Goal: Information Seeking & Learning: Learn about a topic

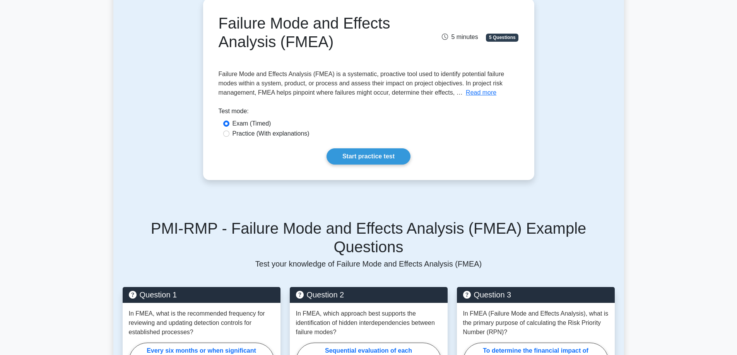
scroll to position [77, 0]
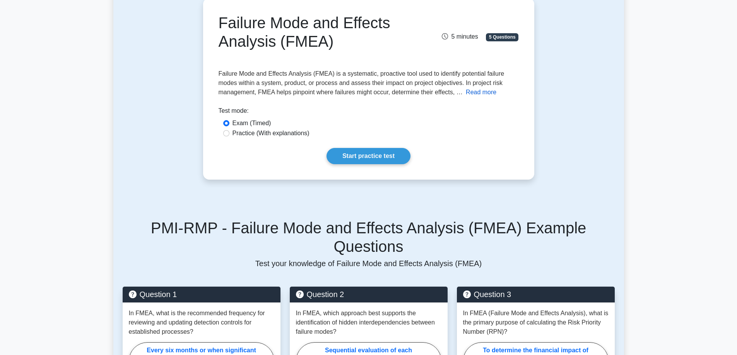
click at [482, 91] on button "Read more" at bounding box center [481, 92] width 31 height 9
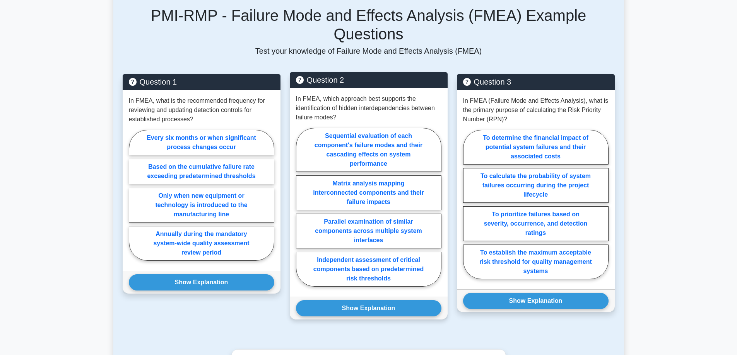
scroll to position [1625, 0]
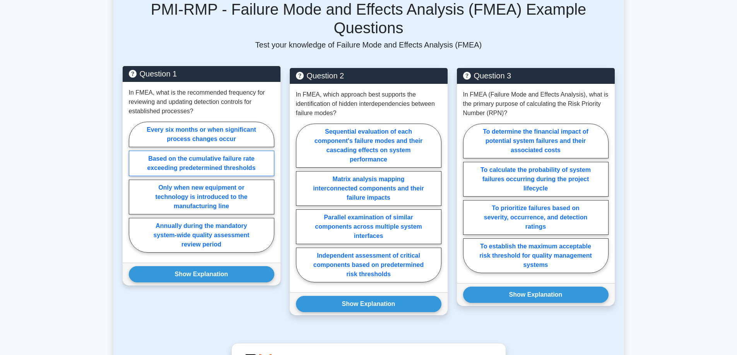
click at [233, 151] on label "Based on the cumulative failure rate exceeding predetermined thresholds" at bounding box center [201, 164] width 145 height 26
click at [134, 187] on input "Based on the cumulative failure rate exceeding predetermined thresholds" at bounding box center [131, 189] width 5 height 5
radio input "true"
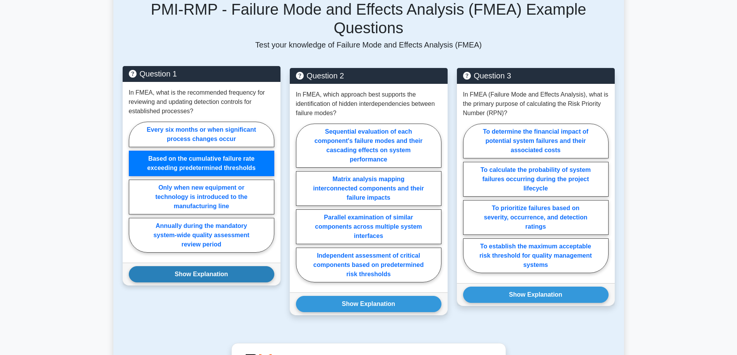
click at [248, 267] on button "Show Explanation" at bounding box center [201, 275] width 145 height 16
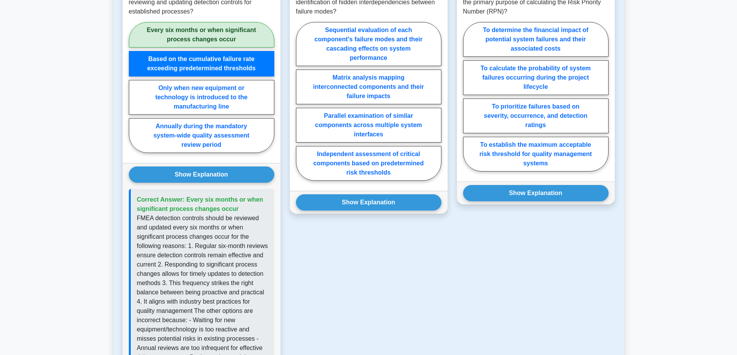
scroll to position [1688, 0]
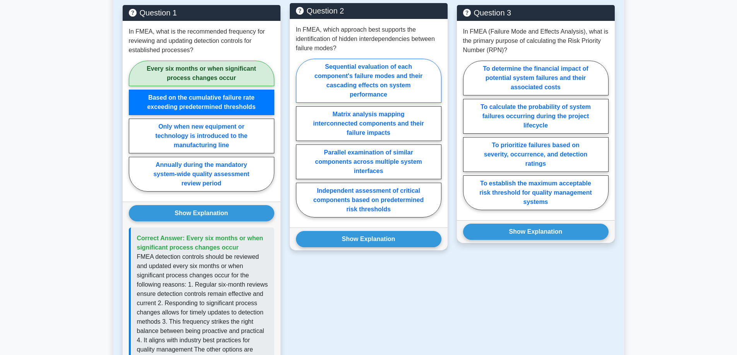
click at [426, 73] on label "Sequential evaluation of each component's failure modes and their cascading eff…" at bounding box center [368, 81] width 145 height 44
click at [301, 138] on input "Sequential evaluation of each component's failure modes and their cascading eff…" at bounding box center [298, 140] width 5 height 5
radio input "true"
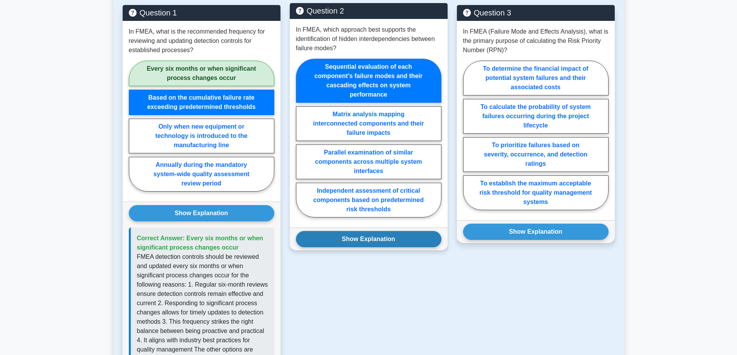
click at [412, 231] on button "Show Explanation" at bounding box center [368, 239] width 145 height 16
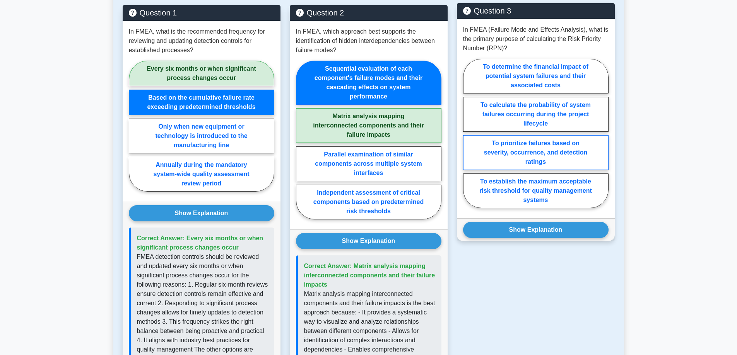
click at [589, 135] on label "To prioritize failures based on severity, occurrence, and detection ratings" at bounding box center [535, 152] width 145 height 35
click at [468, 133] on input "To prioritize failures based on severity, occurrence, and detection ratings" at bounding box center [465, 135] width 5 height 5
radio input "true"
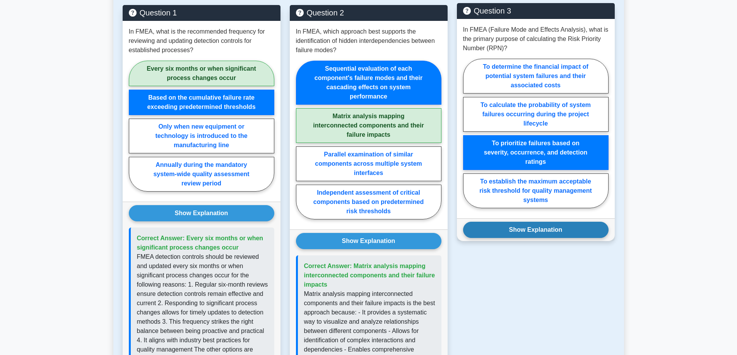
click at [576, 222] on button "Show Explanation" at bounding box center [535, 230] width 145 height 16
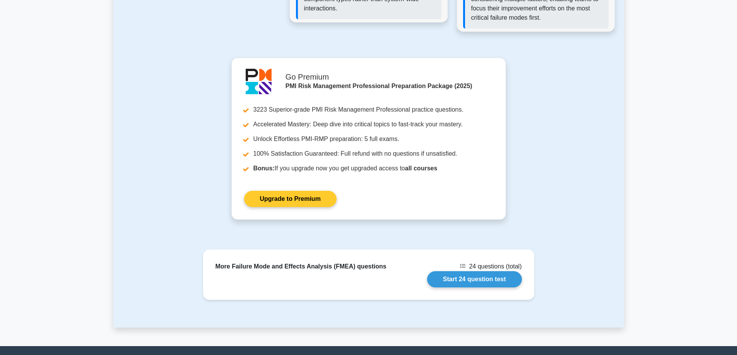
scroll to position [2152, 0]
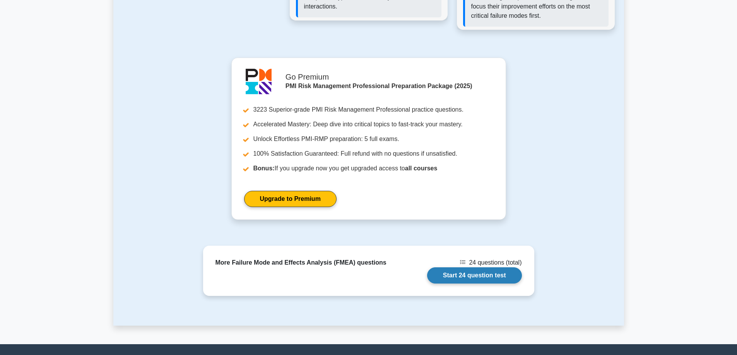
click at [478, 268] on link "Start 24 question test" at bounding box center [474, 276] width 95 height 16
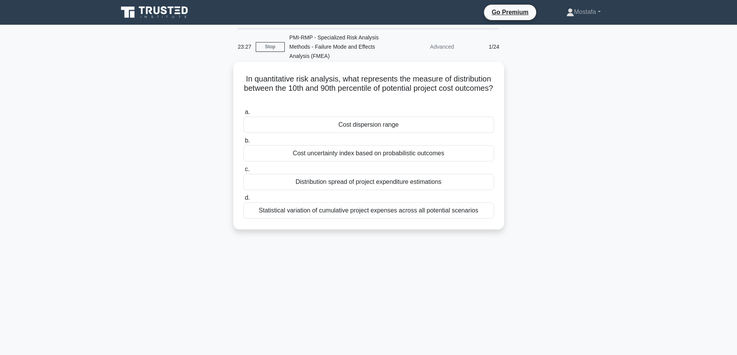
click at [461, 121] on div "Cost dispersion range" at bounding box center [368, 125] width 251 height 16
click at [243, 115] on input "a. Cost dispersion range" at bounding box center [243, 112] width 0 height 5
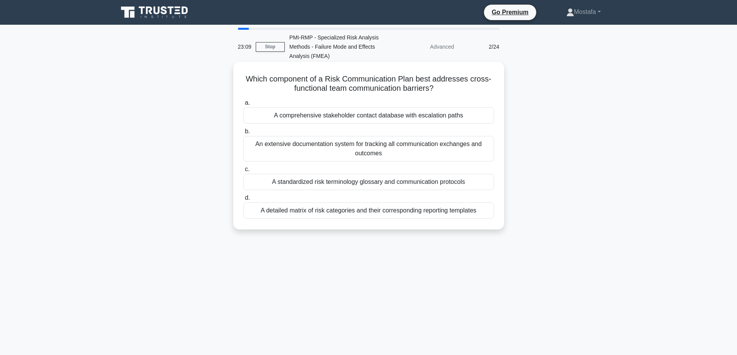
click at [490, 181] on div "A standardized risk terminology glossary and communication protocols" at bounding box center [368, 182] width 251 height 16
click at [243, 172] on input "c. A standardized risk terminology glossary and communication protocols" at bounding box center [243, 169] width 0 height 5
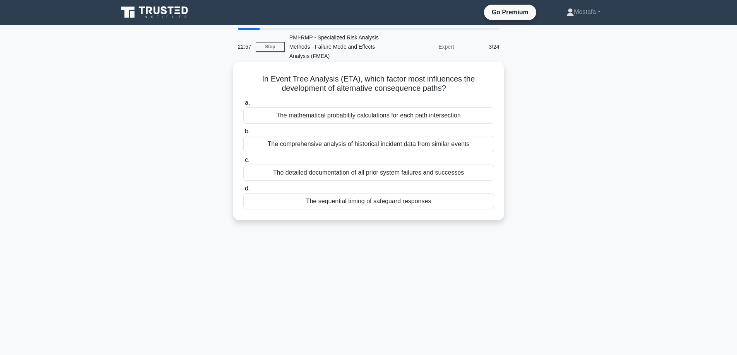
click at [479, 203] on div "The sequential timing of safeguard responses" at bounding box center [368, 201] width 251 height 16
click at [243, 191] on input "d. The sequential timing of safeguard responses" at bounding box center [243, 188] width 0 height 5
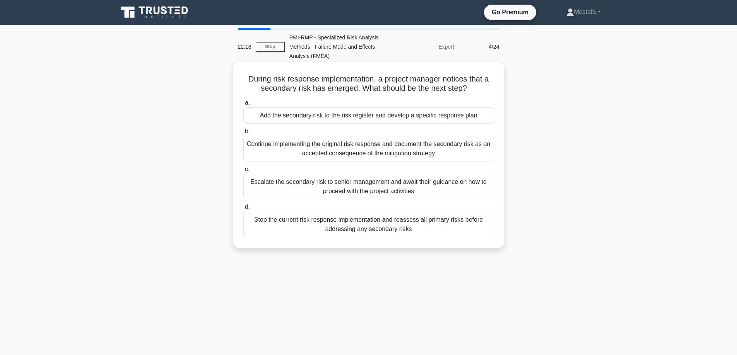
click at [489, 116] on div "Add the secondary risk to the risk register and develop a specific response plan" at bounding box center [368, 116] width 251 height 16
click at [243, 106] on input "a. Add the secondary risk to the risk register and develop a specific response …" at bounding box center [243, 103] width 0 height 5
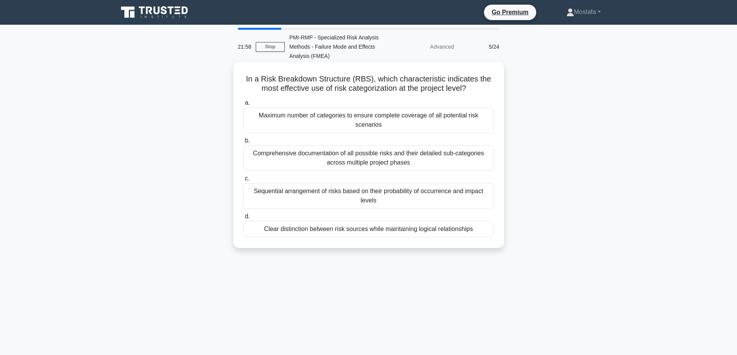
click at [480, 234] on div "Clear distinction between risk sources while maintaining logical relationships" at bounding box center [368, 229] width 251 height 16
click at [243, 219] on input "d. Clear distinction between risk sources while maintaining logical relationshi…" at bounding box center [243, 216] width 0 height 5
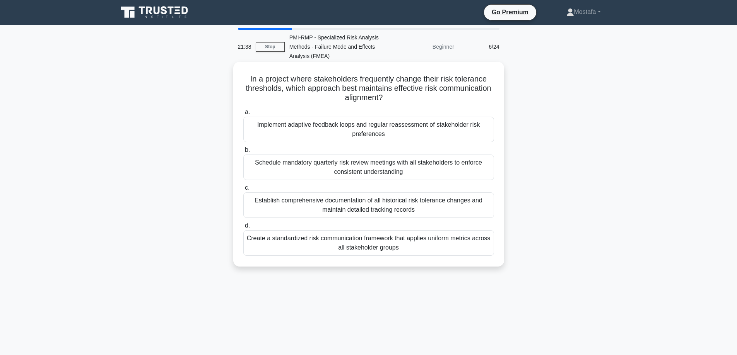
click at [464, 130] on div "Implement adaptive feedback loops and regular reassessment of stakeholder risk …" at bounding box center [368, 130] width 251 height 26
click at [243, 115] on input "a. Implement adaptive feedback loops and regular reassessment of stakeholder ri…" at bounding box center [243, 112] width 0 height 5
click at [482, 211] on div "High probability risks with high impact require faster response time than low p…" at bounding box center [368, 206] width 251 height 26
click at [243, 191] on input "c. High probability risks with high impact require faster response time than lo…" at bounding box center [243, 188] width 0 height 5
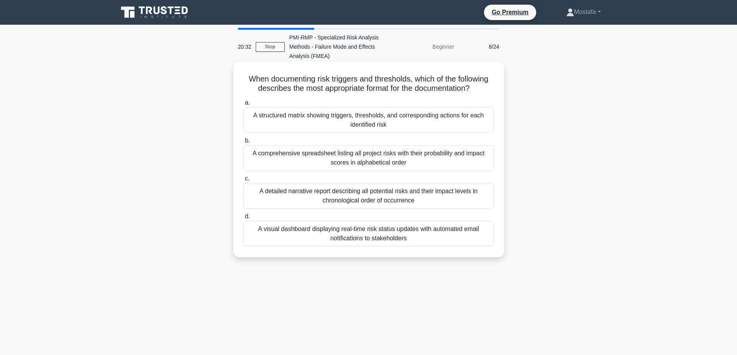
click at [487, 126] on div "A structured matrix showing triggers, thresholds, and corresponding actions for…" at bounding box center [368, 121] width 251 height 26
click at [243, 106] on input "a. A structured matrix showing triggers, thresholds, and corresponding actions …" at bounding box center [243, 103] width 0 height 5
click at [474, 167] on div "To measure the level of risk exposure based on resource capacity versus demand …" at bounding box center [368, 158] width 251 height 26
click at [243, 144] on input "b. To measure the level of risk exposure based on resource capacity versus dema…" at bounding box center [243, 140] width 0 height 5
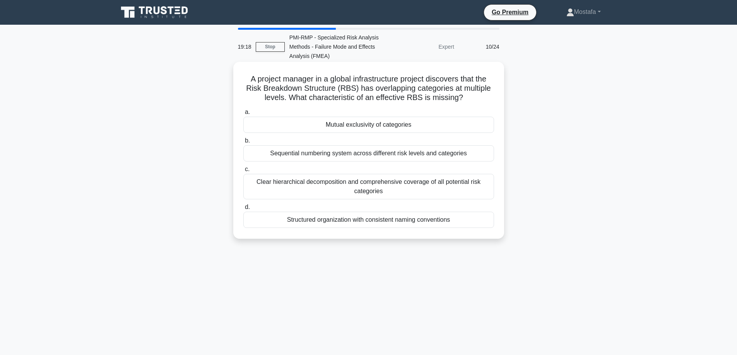
click at [475, 155] on div "Sequential numbering system across different risk levels and categories" at bounding box center [368, 153] width 251 height 16
click at [243, 144] on input "b. Sequential numbering system across different risk levels and categories" at bounding box center [243, 140] width 0 height 5
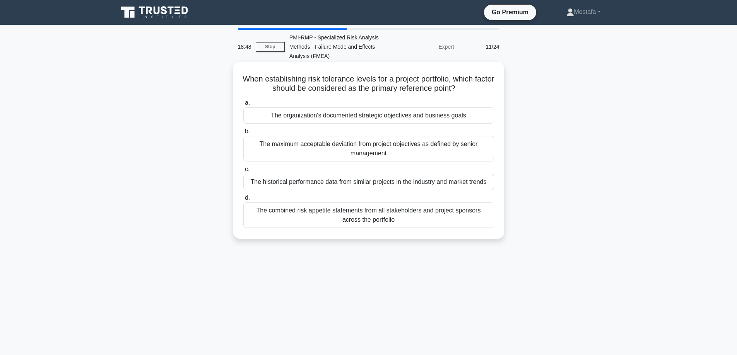
click at [483, 226] on div "The combined risk appetite statements from all stakeholders and project sponsor…" at bounding box center [368, 216] width 251 height 26
click at [243, 201] on input "d. The combined risk appetite statements from all stakeholders and project spon…" at bounding box center [243, 198] width 0 height 5
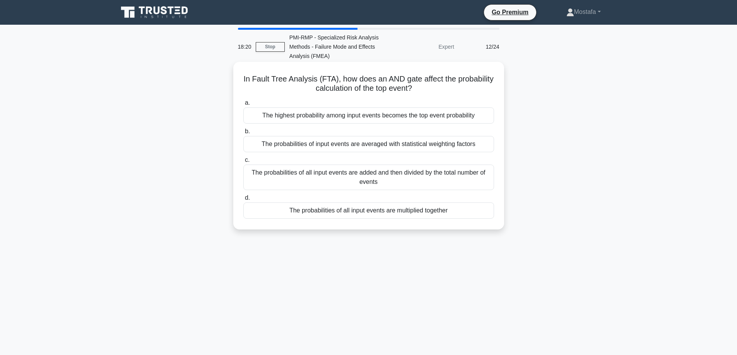
click at [471, 213] on div "The probabilities of all input events are multiplied together" at bounding box center [368, 211] width 251 height 16
click at [243, 201] on input "d. The probabilities of all input events are multiplied together" at bounding box center [243, 198] width 0 height 5
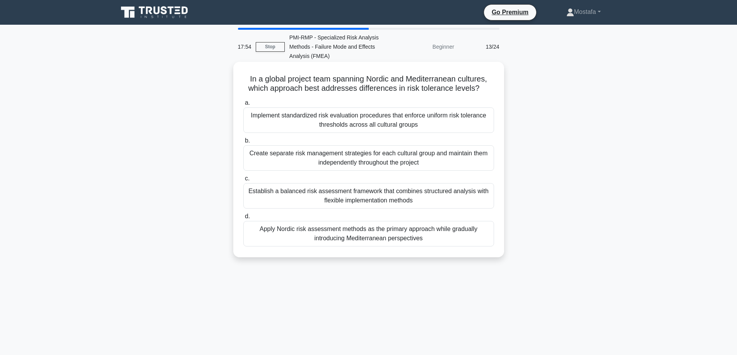
click at [476, 201] on div "Establish a balanced risk assessment framework that combines structured analysi…" at bounding box center [368, 196] width 251 height 26
click at [243, 181] on input "c. Establish a balanced risk assessment framework that combines structured anal…" at bounding box center [243, 178] width 0 height 5
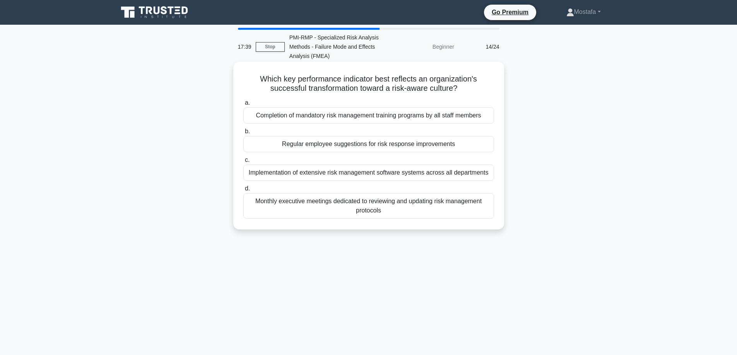
click at [481, 149] on div "Regular employee suggestions for risk response improvements" at bounding box center [368, 144] width 251 height 16
click at [243, 134] on input "b. Regular employee suggestions for risk response improvements" at bounding box center [243, 131] width 0 height 5
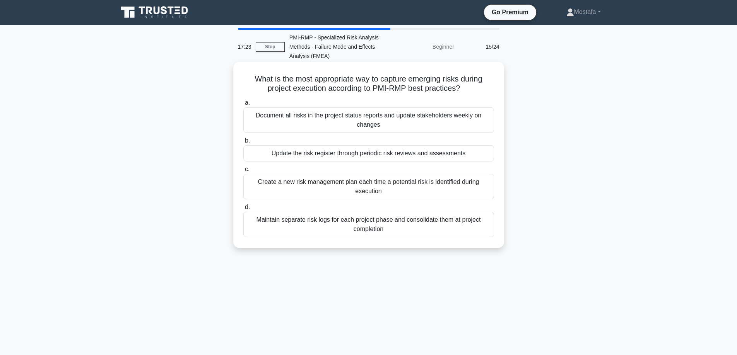
click at [476, 156] on div "Update the risk register through periodic risk reviews and assessments" at bounding box center [368, 153] width 251 height 16
click at [243, 144] on input "b. Update the risk register through periodic risk reviews and assessments" at bounding box center [243, 140] width 0 height 5
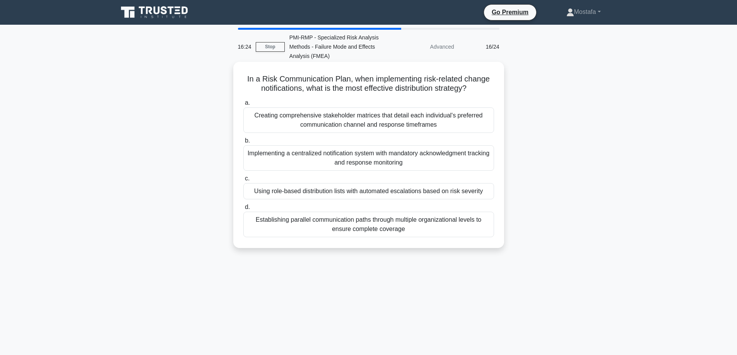
click at [489, 191] on div "Using role-based distribution lists with automated escalations based on risk se…" at bounding box center [368, 191] width 251 height 16
click at [243, 181] on input "c. Using role-based distribution lists with automated escalations based on risk…" at bounding box center [243, 178] width 0 height 5
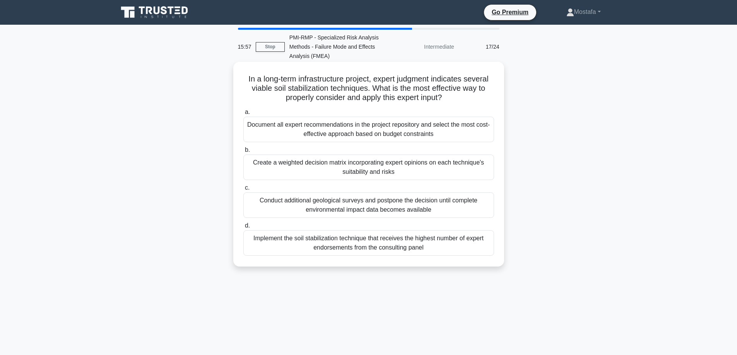
click at [478, 177] on div "Create a weighted decision matrix incorporating expert opinions on each techniq…" at bounding box center [368, 168] width 251 height 26
click at [243, 153] on input "b. Create a weighted decision matrix incorporating expert opinions on each tech…" at bounding box center [243, 150] width 0 height 5
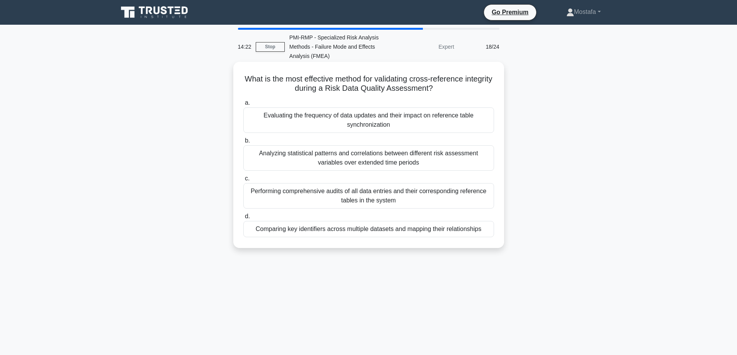
click at [490, 231] on div "Comparing key identifiers across multiple datasets and mapping their relationsh…" at bounding box center [368, 229] width 251 height 16
click at [243, 219] on input "d. Comparing key identifiers across multiple datasets and mapping their relatio…" at bounding box center [243, 216] width 0 height 5
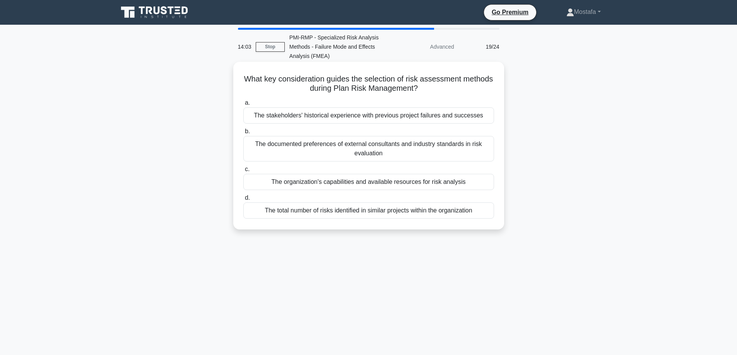
click at [485, 185] on div "The organization's capabilities and available resources for risk analysis" at bounding box center [368, 182] width 251 height 16
click at [243, 172] on input "c. The organization's capabilities and available resources for risk analysis" at bounding box center [243, 169] width 0 height 5
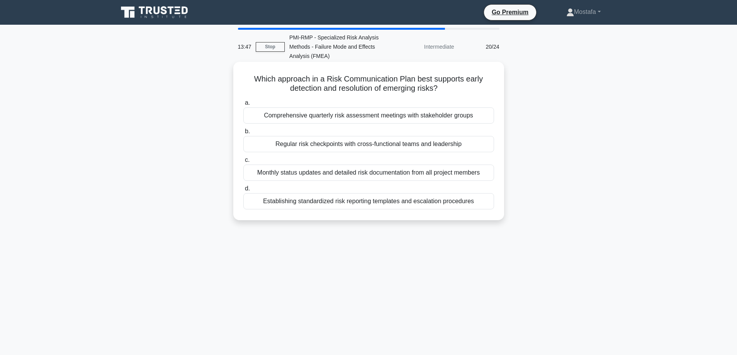
click at [485, 147] on div "Regular risk checkpoints with cross-functional teams and leadership" at bounding box center [368, 144] width 251 height 16
click at [243, 134] on input "b. Regular risk checkpoints with cross-functional teams and leadership" at bounding box center [243, 131] width 0 height 5
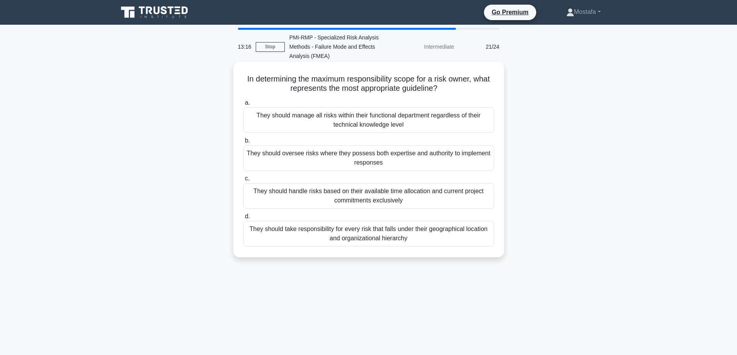
click at [486, 165] on div "They should oversee risks where they possess both expertise and authority to im…" at bounding box center [368, 158] width 251 height 26
click at [243, 144] on input "b. They should oversee risks where they possess both expertise and authority to…" at bounding box center [243, 140] width 0 height 5
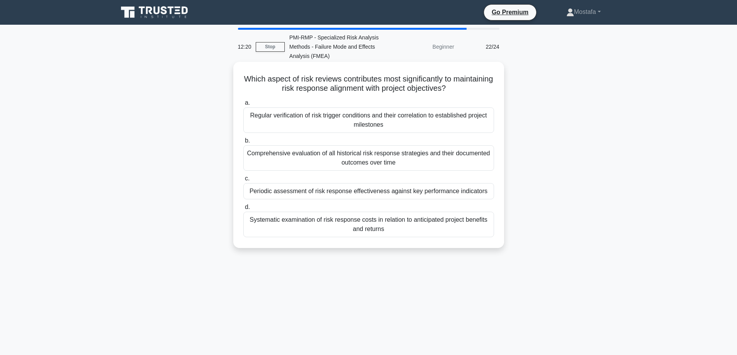
click at [489, 195] on div "Periodic assessment of risk response effectiveness against key performance indi…" at bounding box center [368, 191] width 251 height 16
click at [243, 181] on input "c. Periodic assessment of risk response effectiveness against key performance i…" at bounding box center [243, 178] width 0 height 5
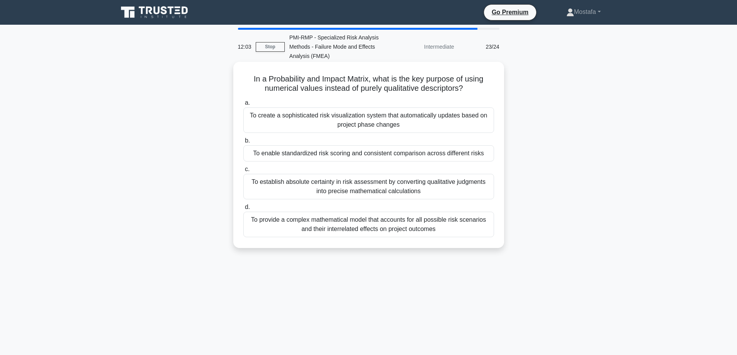
click at [490, 154] on div "To enable standardized risk scoring and consistent comparison across different …" at bounding box center [368, 153] width 251 height 16
click at [243, 144] on input "b. To enable standardized risk scoring and consistent comparison across differe…" at bounding box center [243, 140] width 0 height 5
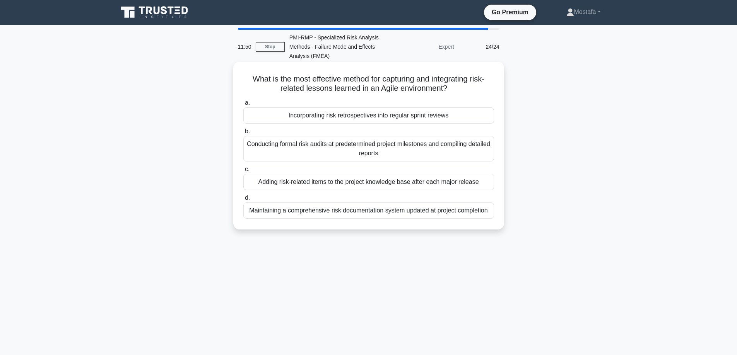
click at [475, 117] on div "Incorporating risk retrospectives into regular sprint reviews" at bounding box center [368, 116] width 251 height 16
click at [243, 106] on input "a. Incorporating risk retrospectives into regular sprint reviews" at bounding box center [243, 103] width 0 height 5
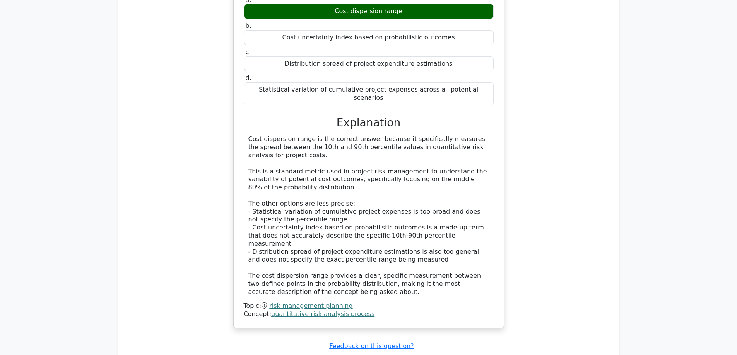
scroll to position [1122, 0]
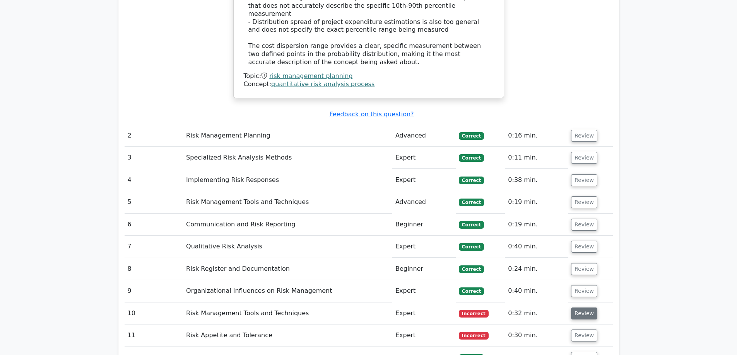
click at [577, 308] on button "Review" at bounding box center [584, 314] width 26 height 12
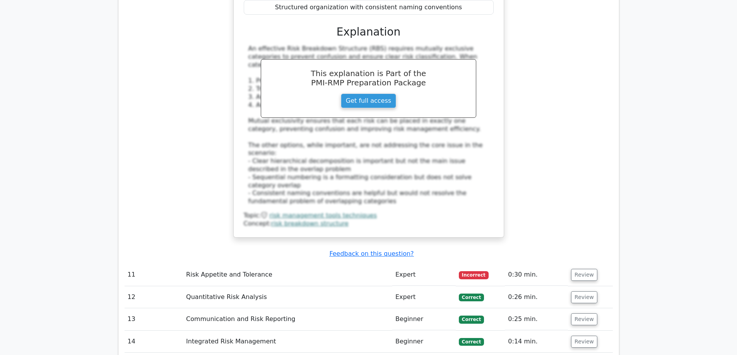
scroll to position [1663, 0]
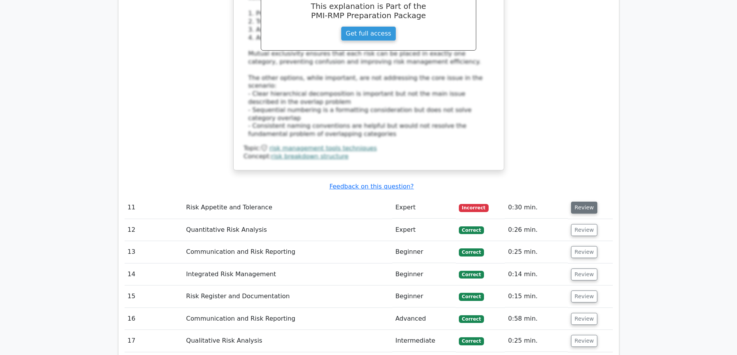
click at [579, 202] on button "Review" at bounding box center [584, 208] width 26 height 12
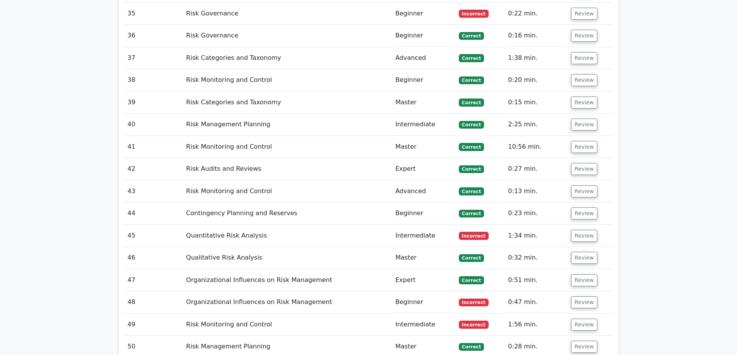
scroll to position [2127, 0]
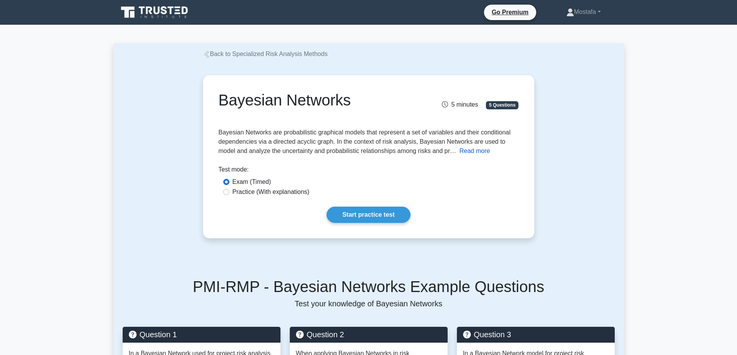
click at [471, 149] on button "Read more" at bounding box center [475, 151] width 31 height 9
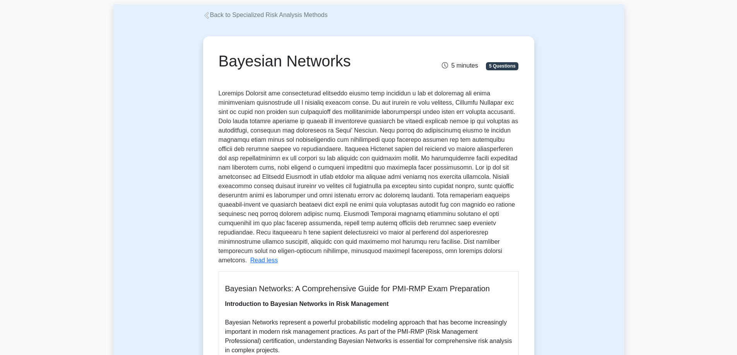
scroll to position [39, 0]
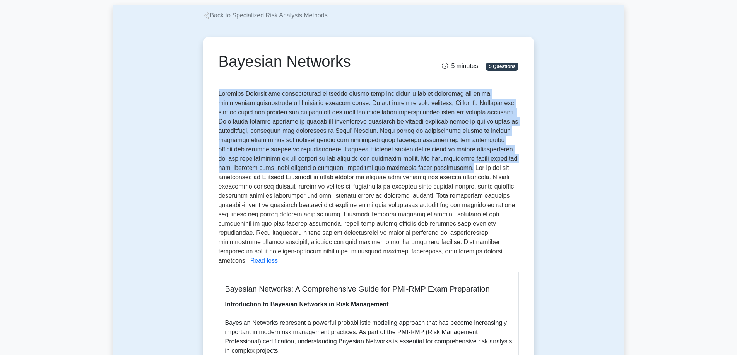
drag, startPoint x: 398, startPoint y: 168, endPoint x: 215, endPoint y: 96, distance: 196.7
copy span "Bayesian Networks are probabilistic graphical models that represent a set of va…"
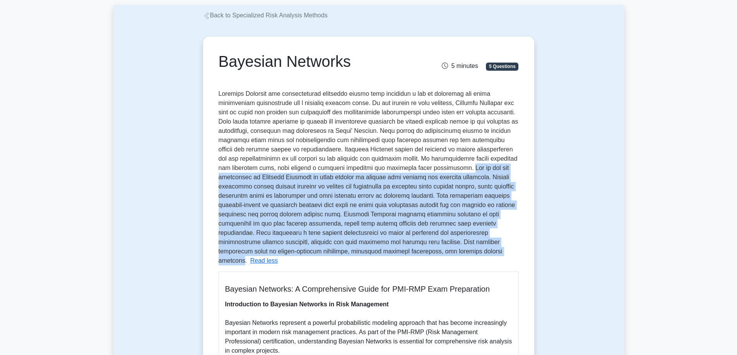
drag, startPoint x: 361, startPoint y: 253, endPoint x: 401, endPoint y: 170, distance: 91.5
click at [401, 170] on span at bounding box center [369, 178] width 300 height 174
copy span "One of the key advantages of Bayesian Networks is their ability to perform both…"
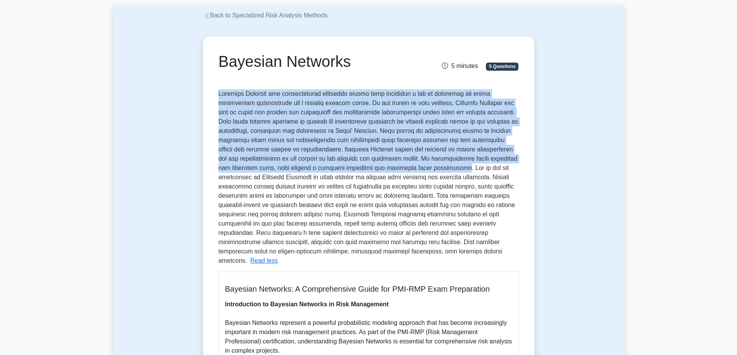
drag, startPoint x: 398, startPoint y: 168, endPoint x: 215, endPoint y: 93, distance: 197.2
copy span "Bayesian Networks are probabilistic graphical models that represent a set of va…"
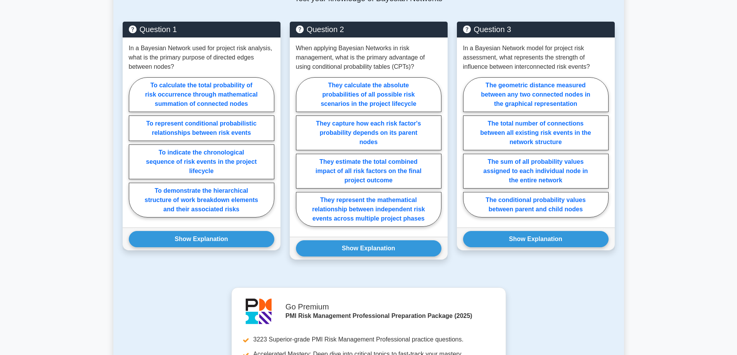
scroll to position [1826, 0]
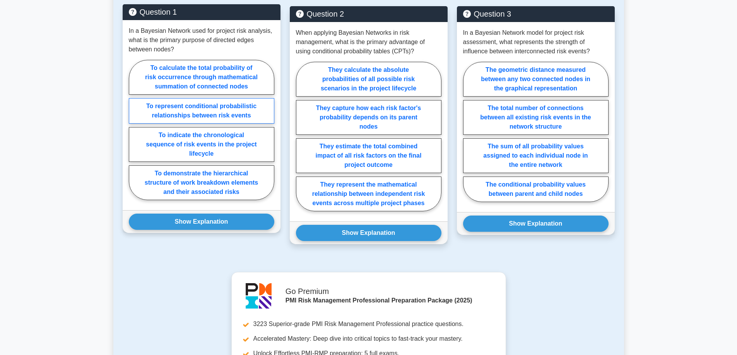
click at [259, 102] on label "To represent conditional probabilistic relationships between risk events" at bounding box center [201, 111] width 145 height 26
click at [134, 130] on input "To represent conditional probabilistic relationships between risk events" at bounding box center [131, 132] width 5 height 5
radio input "true"
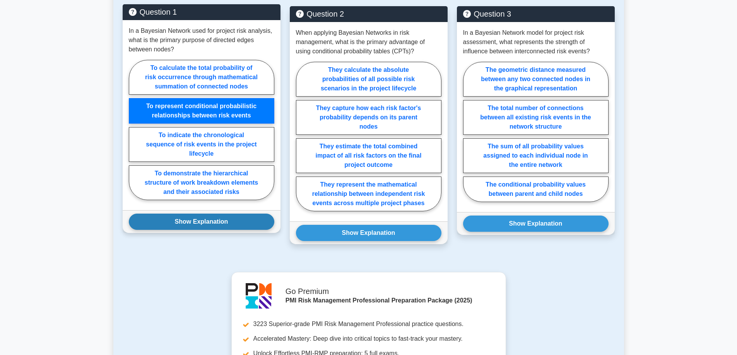
click at [246, 214] on button "Show Explanation" at bounding box center [201, 222] width 145 height 16
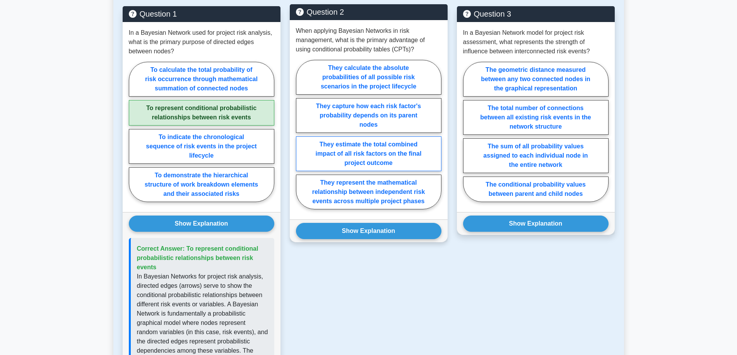
click at [412, 145] on label "They estimate the total combined impact of all risk factors on the final projec…" at bounding box center [368, 154] width 145 height 35
click at [301, 140] on input "They estimate the total combined impact of all risk factors on the final projec…" at bounding box center [298, 137] width 5 height 5
radio input "true"
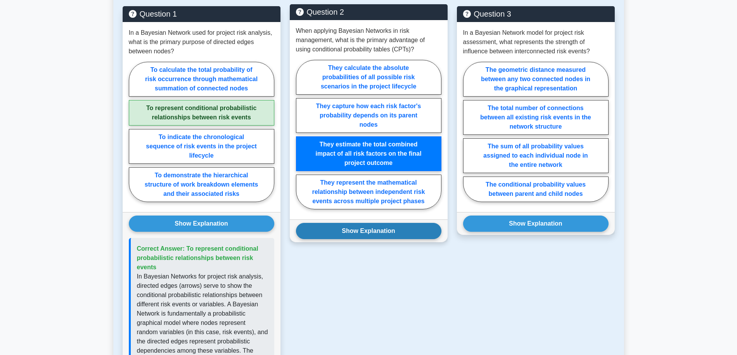
click at [417, 223] on button "Show Explanation" at bounding box center [368, 231] width 145 height 16
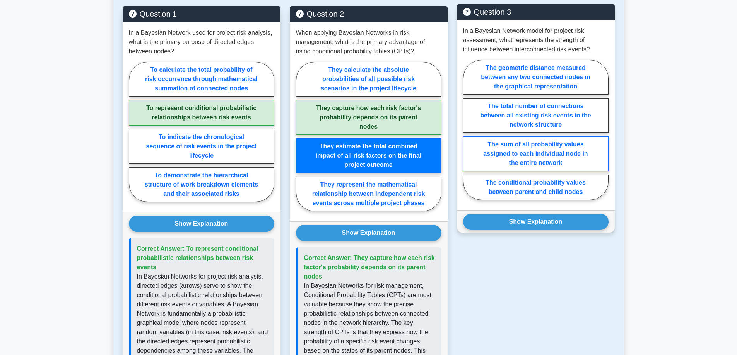
click at [585, 149] on label "The sum of all probability values assigned to each individual node in the entir…" at bounding box center [535, 154] width 145 height 35
click at [468, 135] on input "The sum of all probability values assigned to each individual node in the entir…" at bounding box center [465, 132] width 5 height 5
radio input "true"
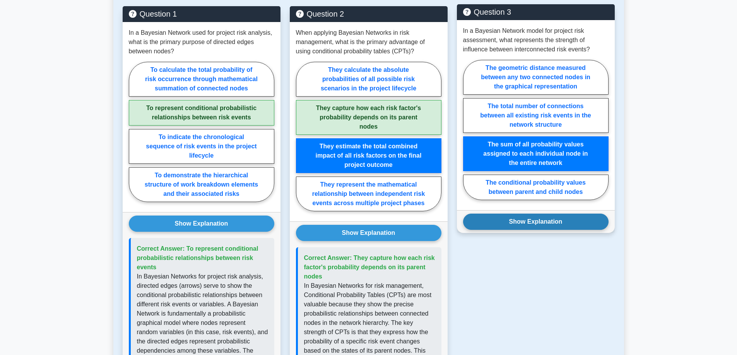
click at [581, 214] on button "Show Explanation" at bounding box center [535, 222] width 145 height 16
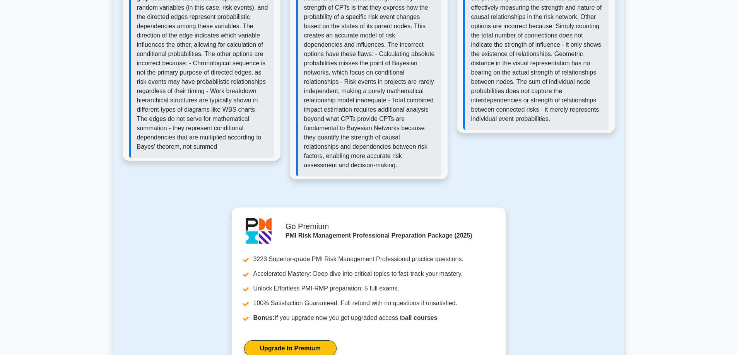
scroll to position [2290, 0]
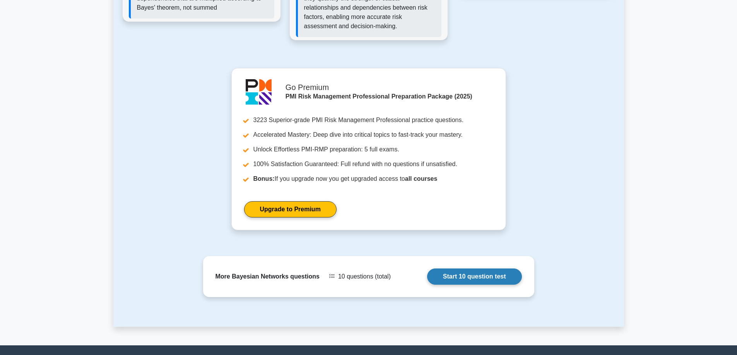
click at [493, 269] on link "Start 10 question test" at bounding box center [474, 277] width 95 height 16
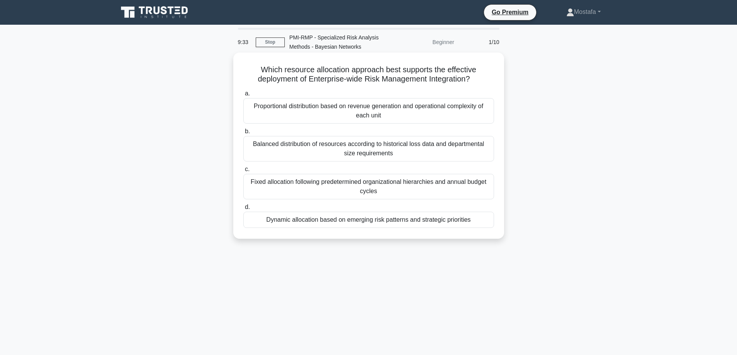
click at [484, 224] on div "Dynamic allocation based on emerging risk patterns and strategic priorities" at bounding box center [368, 220] width 251 height 16
click at [243, 210] on input "d. Dynamic allocation based on emerging risk patterns and strategic priorities" at bounding box center [243, 207] width 0 height 5
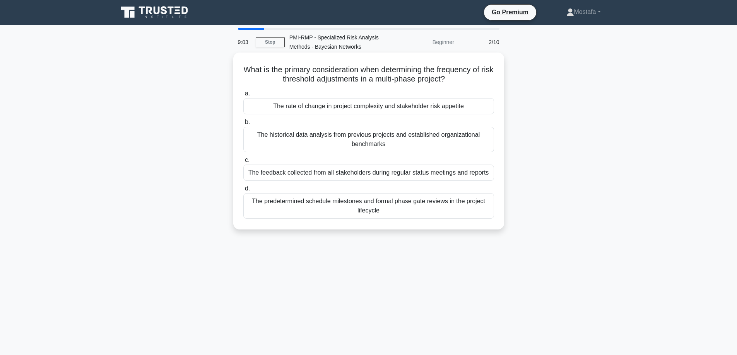
click at [481, 109] on div "The rate of change in project complexity and stakeholder risk appetite" at bounding box center [368, 106] width 251 height 16
click at [243, 96] on input "a. The rate of change in project complexity and stakeholder risk appetite" at bounding box center [243, 93] width 0 height 5
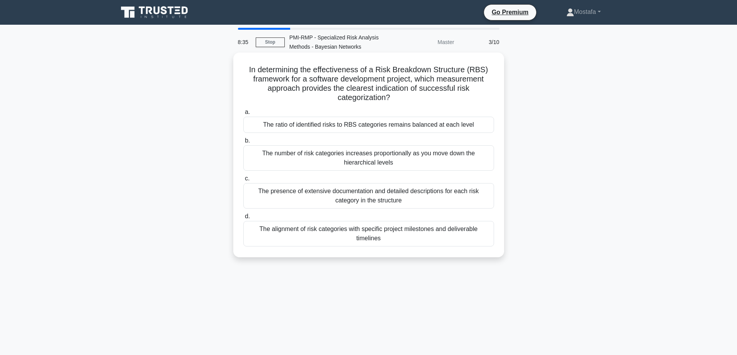
click at [483, 236] on div "The alignment of risk categories with specific project milestones and deliverab…" at bounding box center [368, 234] width 251 height 26
click at [243, 219] on input "d. The alignment of risk categories with specific project milestones and delive…" at bounding box center [243, 216] width 0 height 5
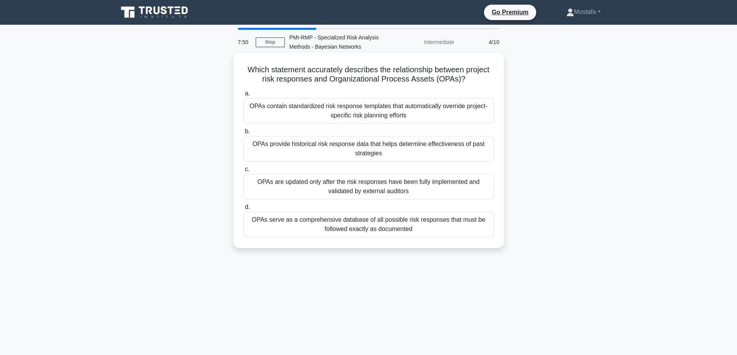
click at [469, 112] on div "OPAs contain standardized risk response templates that automatically override p…" at bounding box center [368, 111] width 251 height 26
click at [243, 96] on input "a. OPAs contain standardized risk response templates that automatically overrid…" at bounding box center [243, 93] width 0 height 5
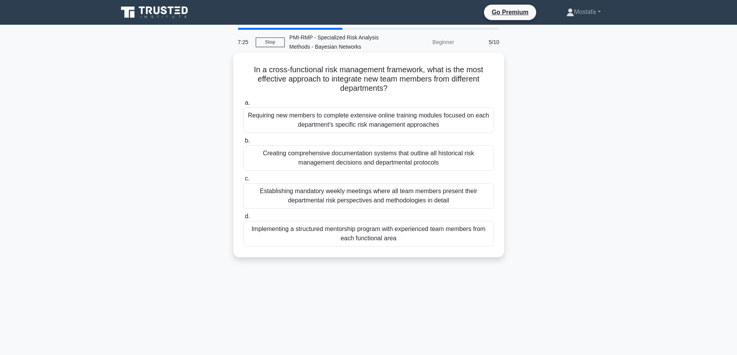
click at [482, 238] on div "Implementing a structured mentorship program with experienced team members from…" at bounding box center [368, 234] width 251 height 26
click at [243, 219] on input "d. Implementing a structured mentorship program with experienced team members f…" at bounding box center [243, 216] width 0 height 5
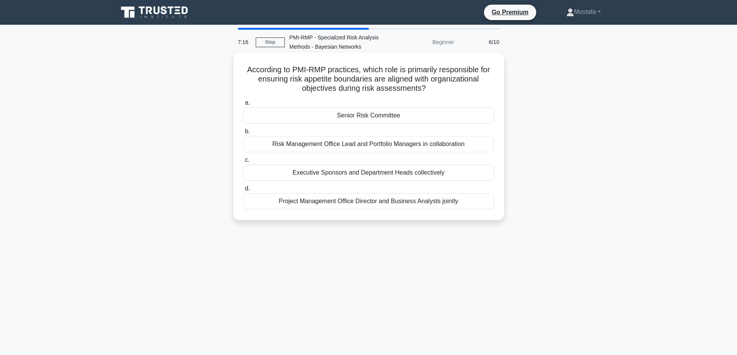
click at [483, 120] on div "Senior Risk Committee" at bounding box center [368, 116] width 251 height 16
click at [243, 106] on input "a. Senior Risk Committee" at bounding box center [243, 103] width 0 height 5
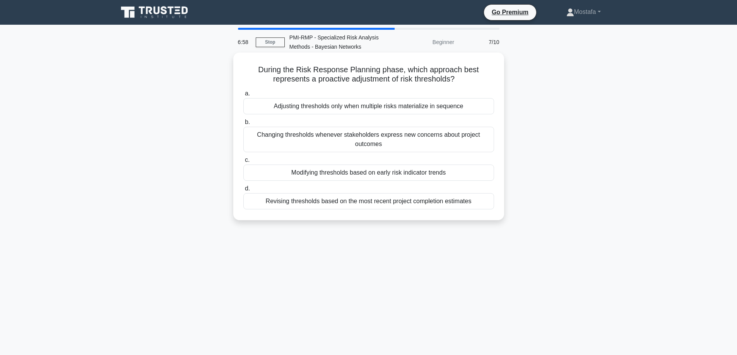
click at [480, 172] on div "Modifying thresholds based on early risk indicator trends" at bounding box center [368, 173] width 251 height 16
click at [243, 163] on input "c. Modifying thresholds based on early risk indicator trends" at bounding box center [243, 160] width 0 height 5
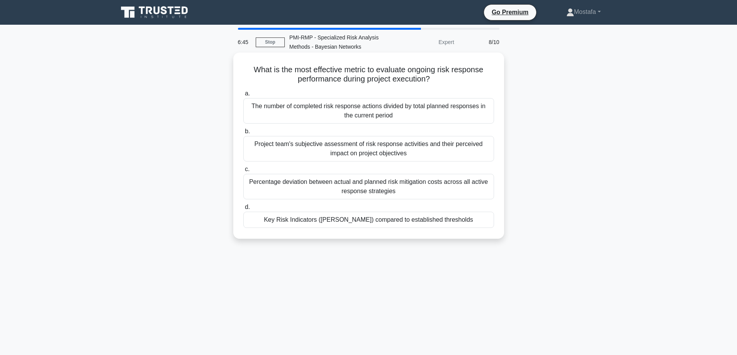
click at [480, 222] on div "Key Risk Indicators (KRIs) compared to established thresholds" at bounding box center [368, 220] width 251 height 16
click at [243, 210] on input "d. Key Risk Indicators (KRIs) compared to established thresholds" at bounding box center [243, 207] width 0 height 5
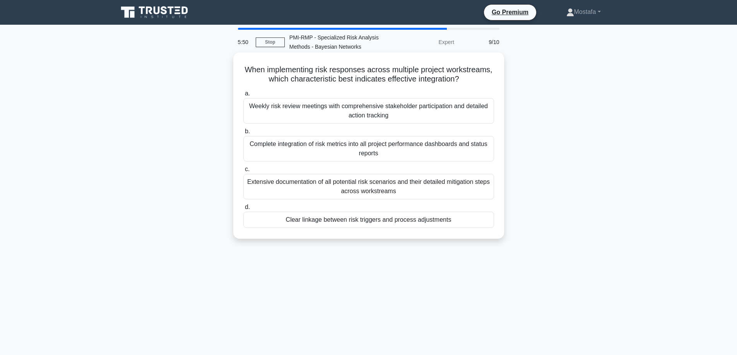
click at [484, 228] on div "Clear linkage between risk triggers and process adjustments" at bounding box center [368, 220] width 251 height 16
click at [243, 210] on input "d. Clear linkage between risk triggers and process adjustments" at bounding box center [243, 207] width 0 height 5
click at [490, 217] on div "To ensure consistent categorization and standardized risk reporting across proj…" at bounding box center [368, 220] width 251 height 16
click at [243, 210] on input "d. To ensure consistent categorization and standardized risk reporting across p…" at bounding box center [243, 207] width 0 height 5
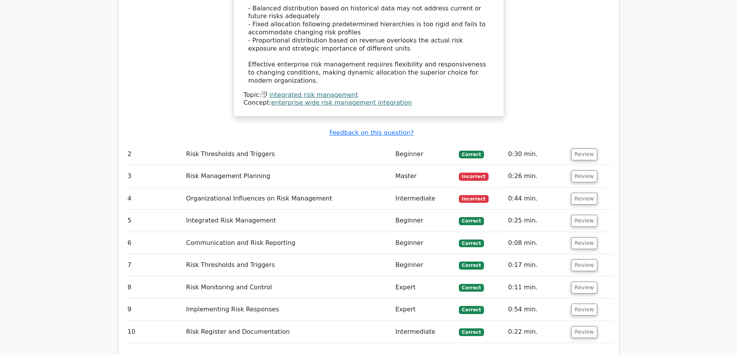
scroll to position [1044, 0]
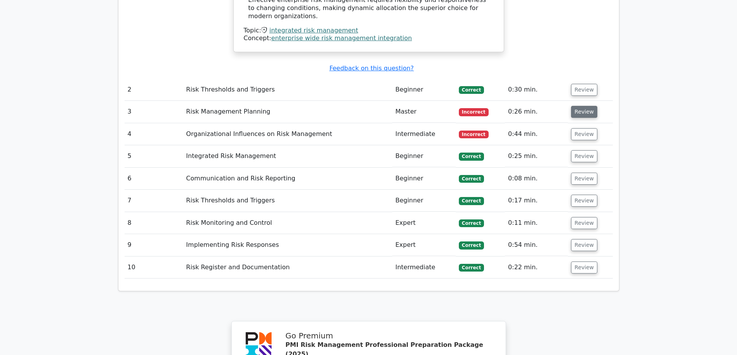
click at [580, 106] on button "Review" at bounding box center [584, 112] width 26 height 12
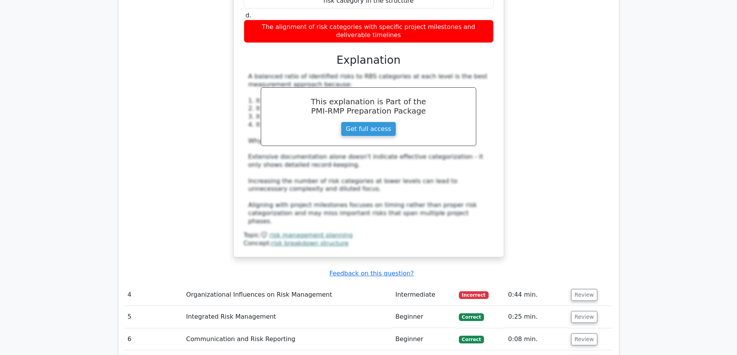
scroll to position [1354, 0]
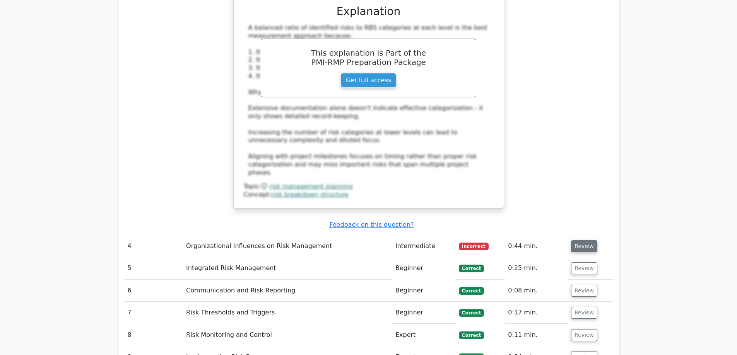
click at [578, 241] on button "Review" at bounding box center [584, 247] width 26 height 12
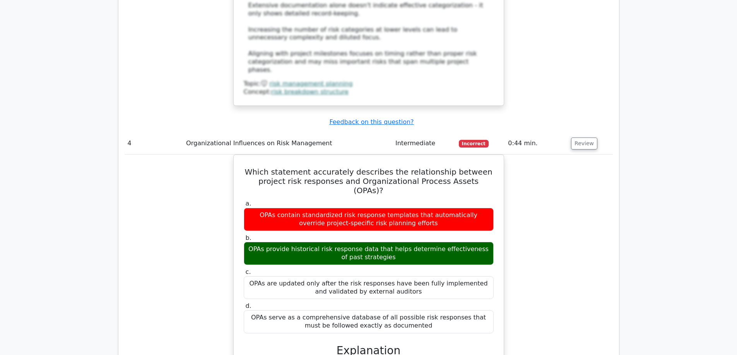
scroll to position [1470, 0]
